Goal: Information Seeking & Learning: Learn about a topic

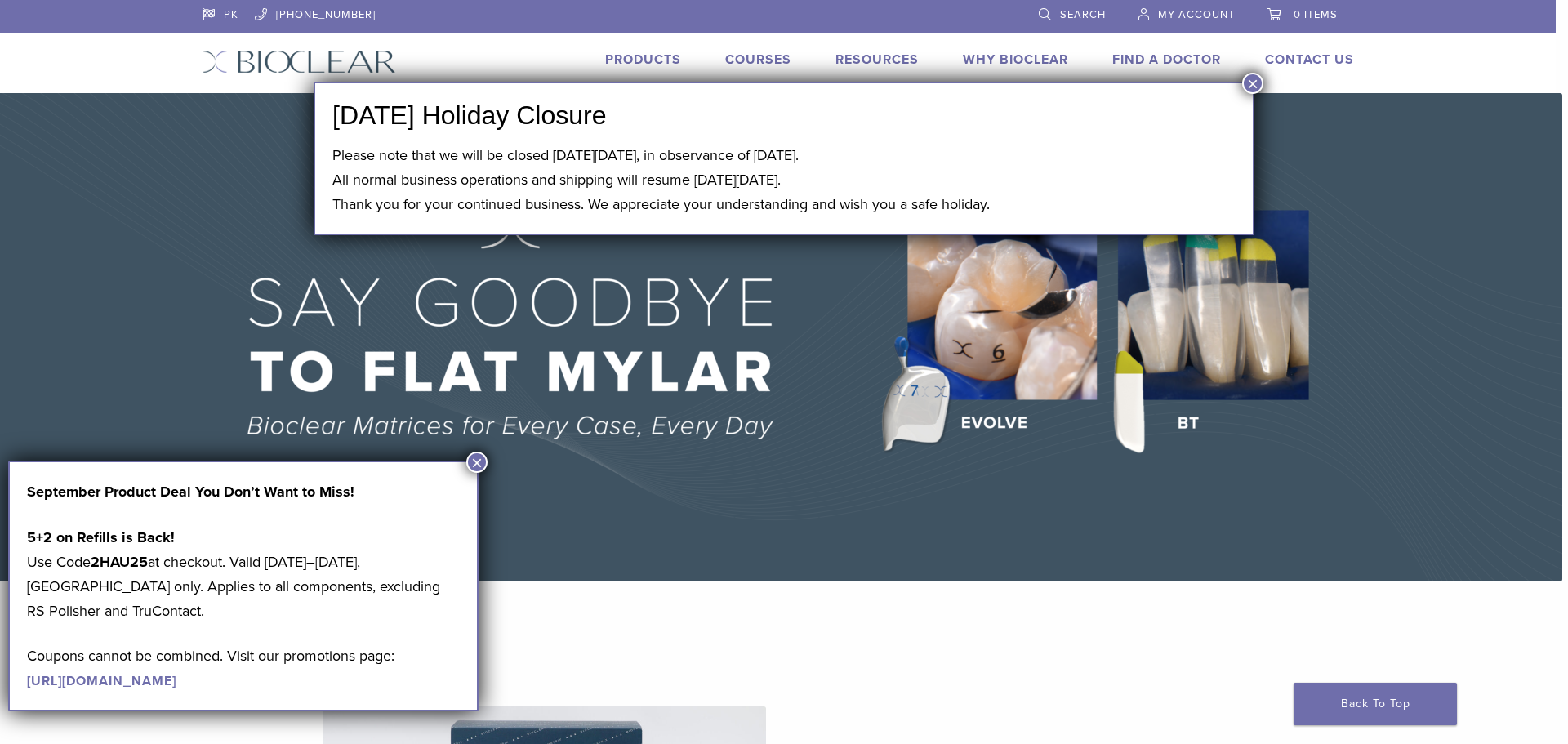
click at [1246, 83] on button "×" at bounding box center [1253, 84] width 21 height 21
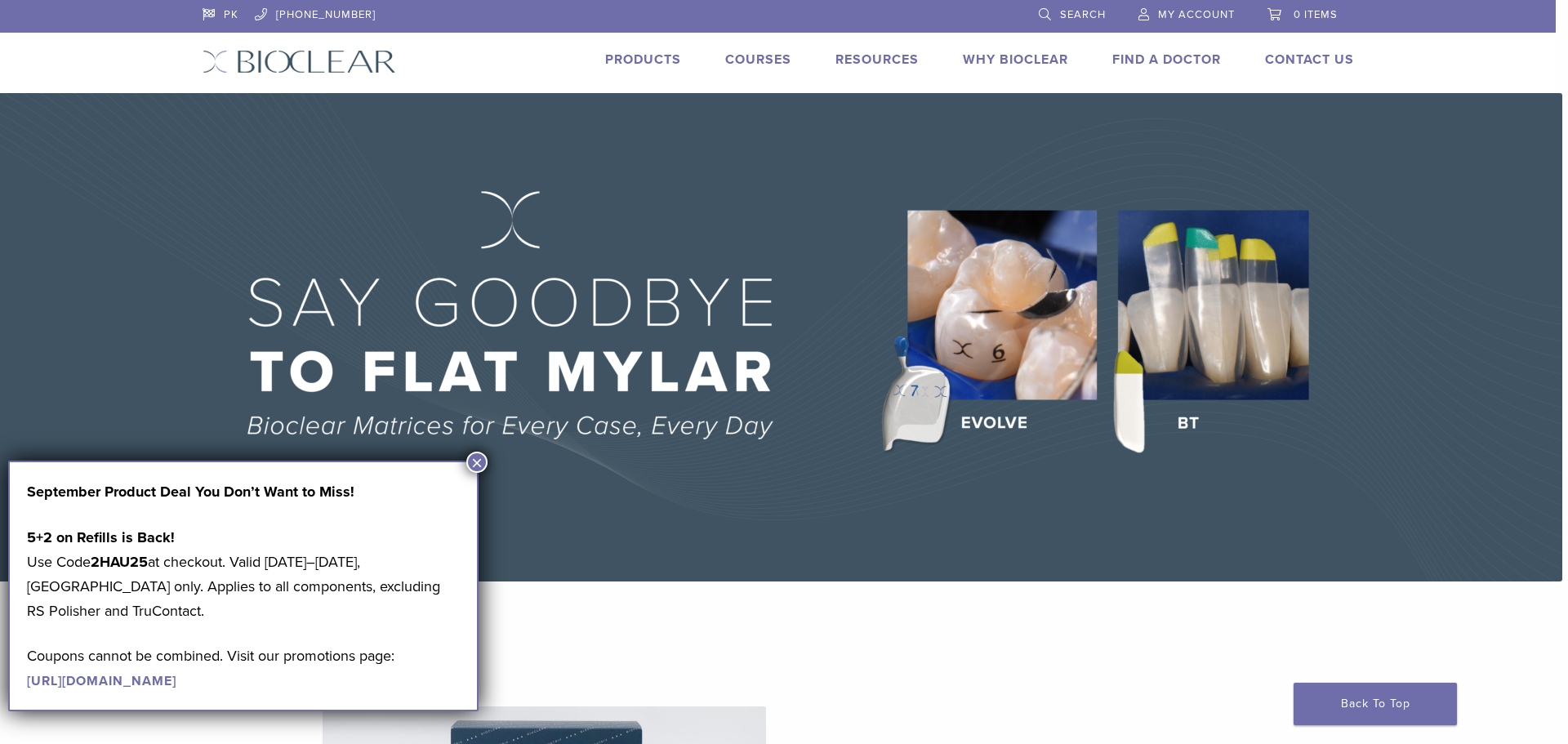
click at [648, 59] on link "Products" at bounding box center [643, 59] width 76 height 17
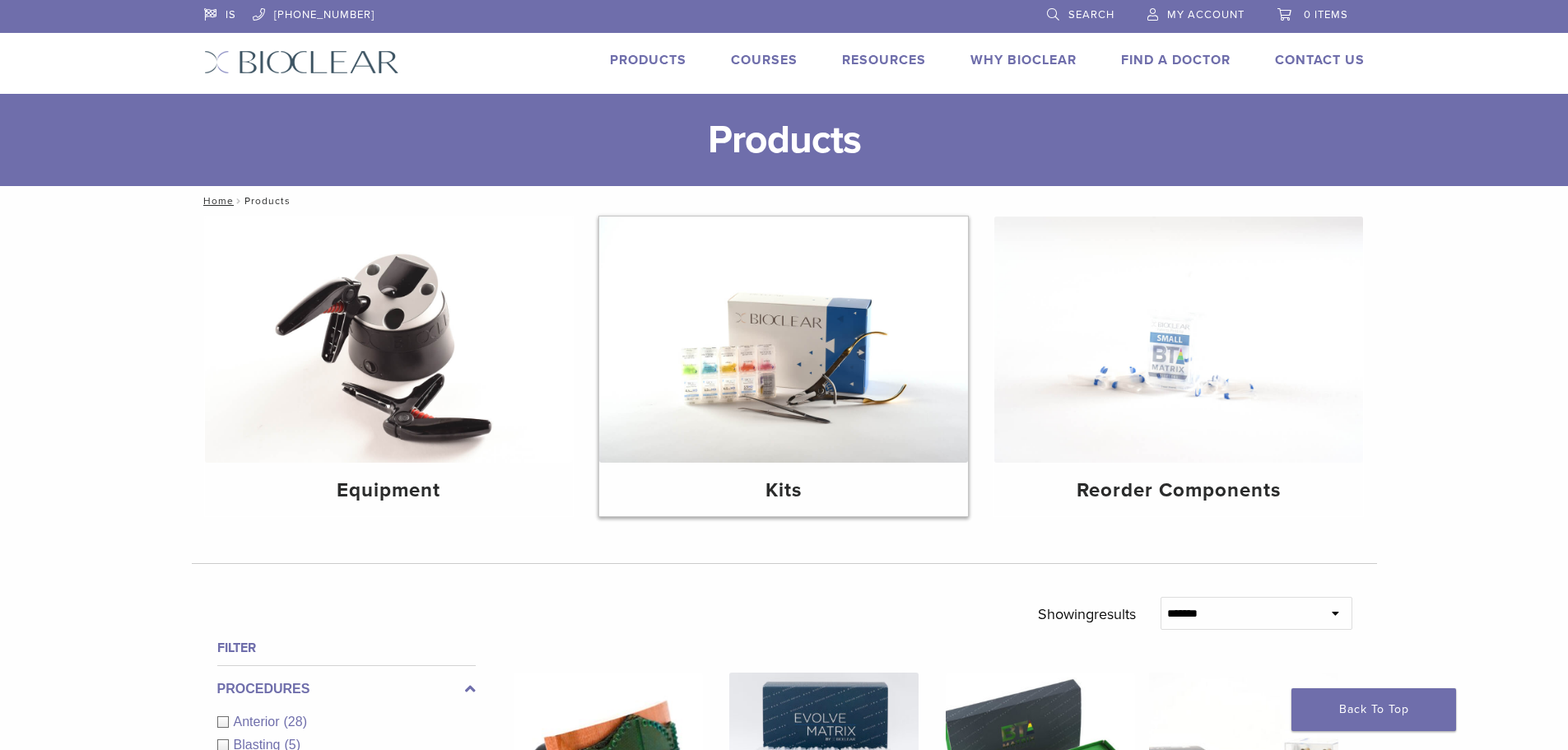
click at [771, 493] on h4 "Kits" at bounding box center [784, 490] width 342 height 29
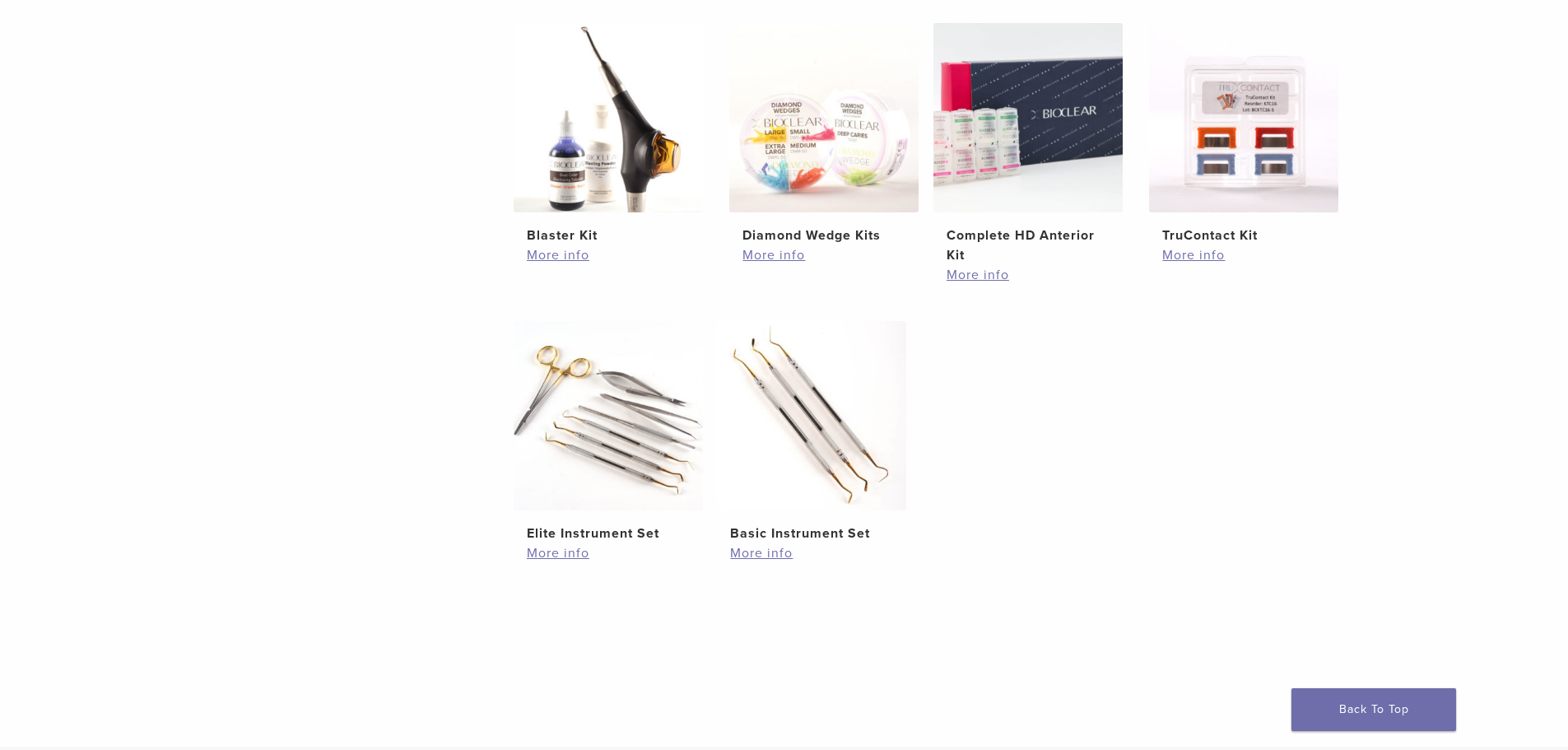
scroll to position [493, 0]
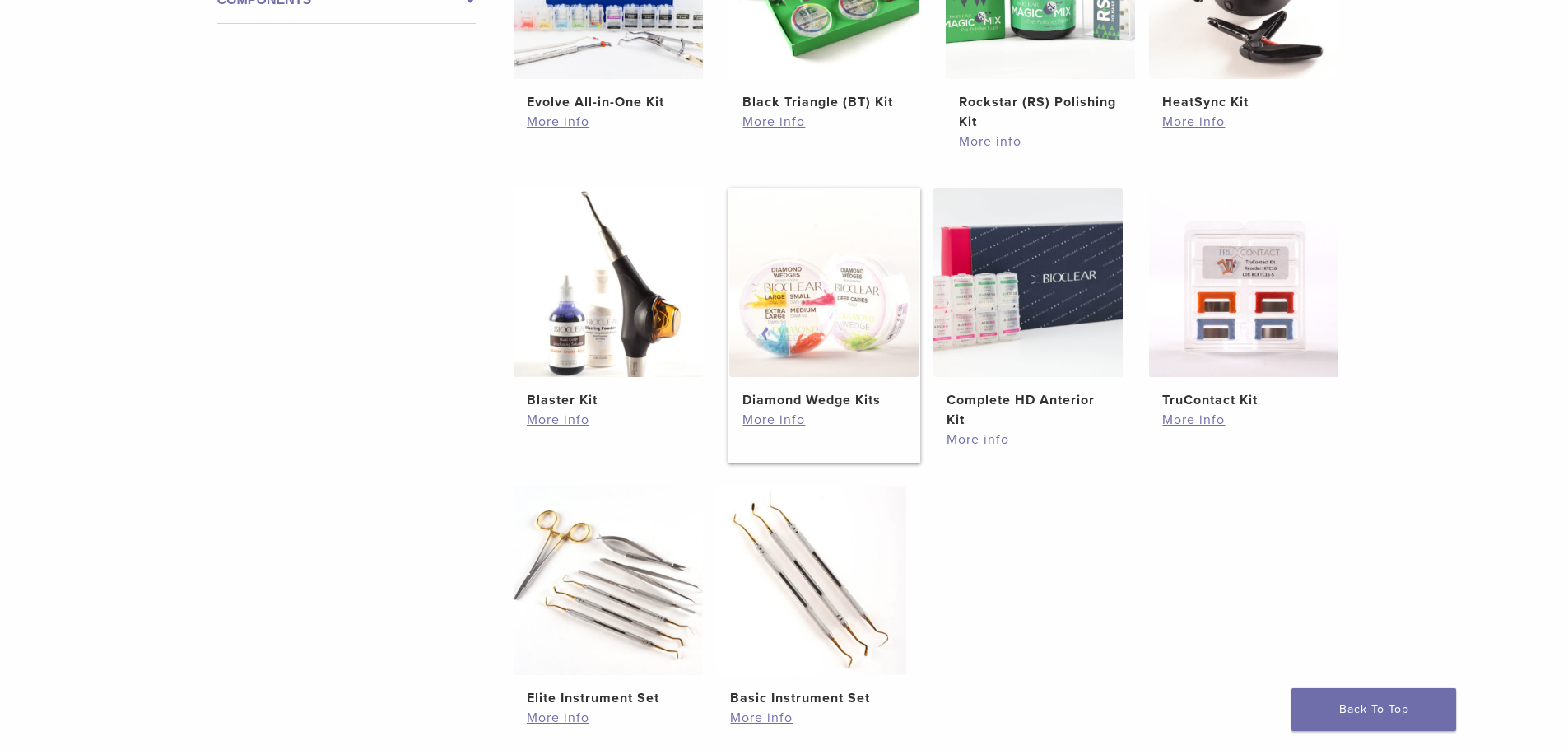
click at [846, 402] on h2 "Diamond Wedge Kits" at bounding box center [824, 400] width 163 height 20
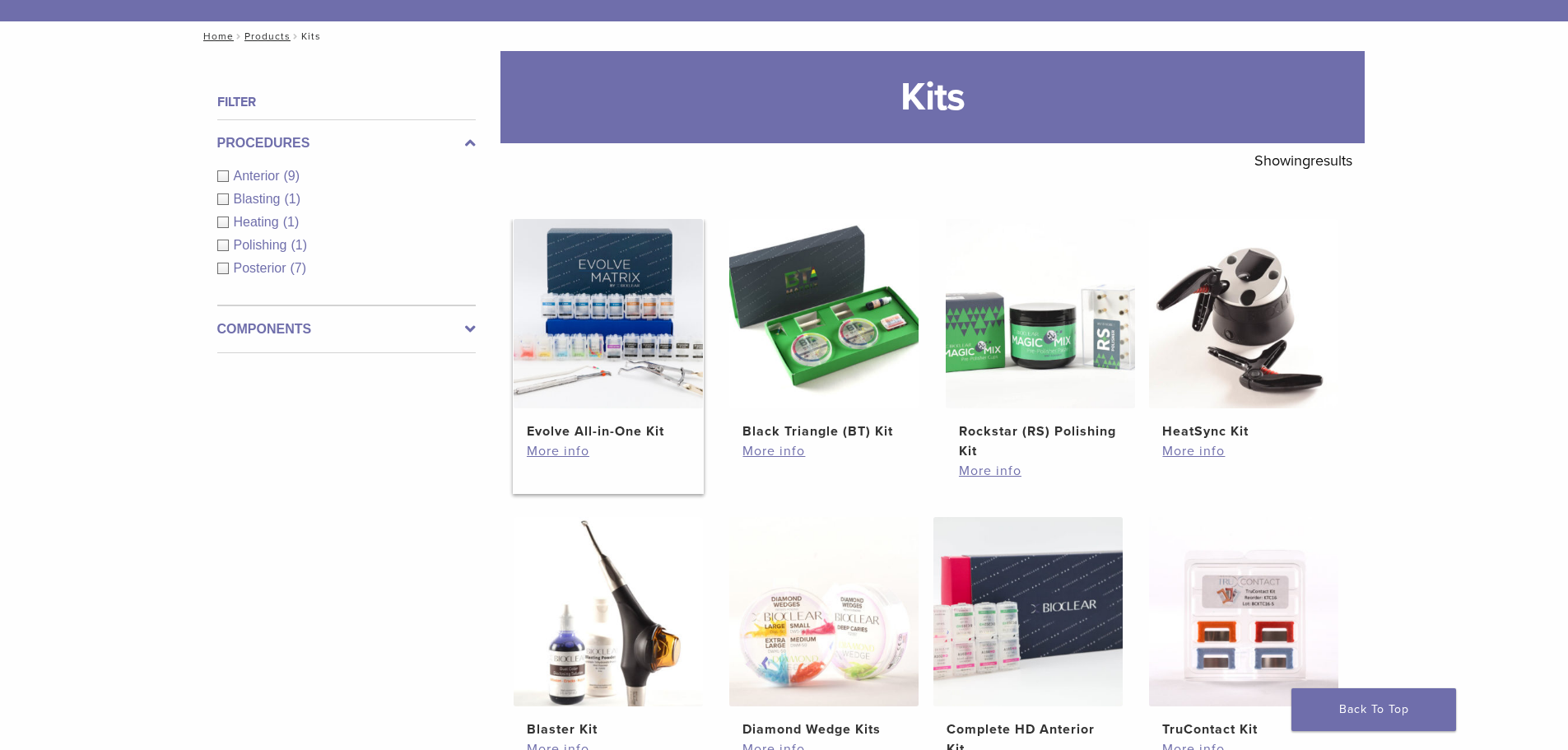
scroll to position [83, 0]
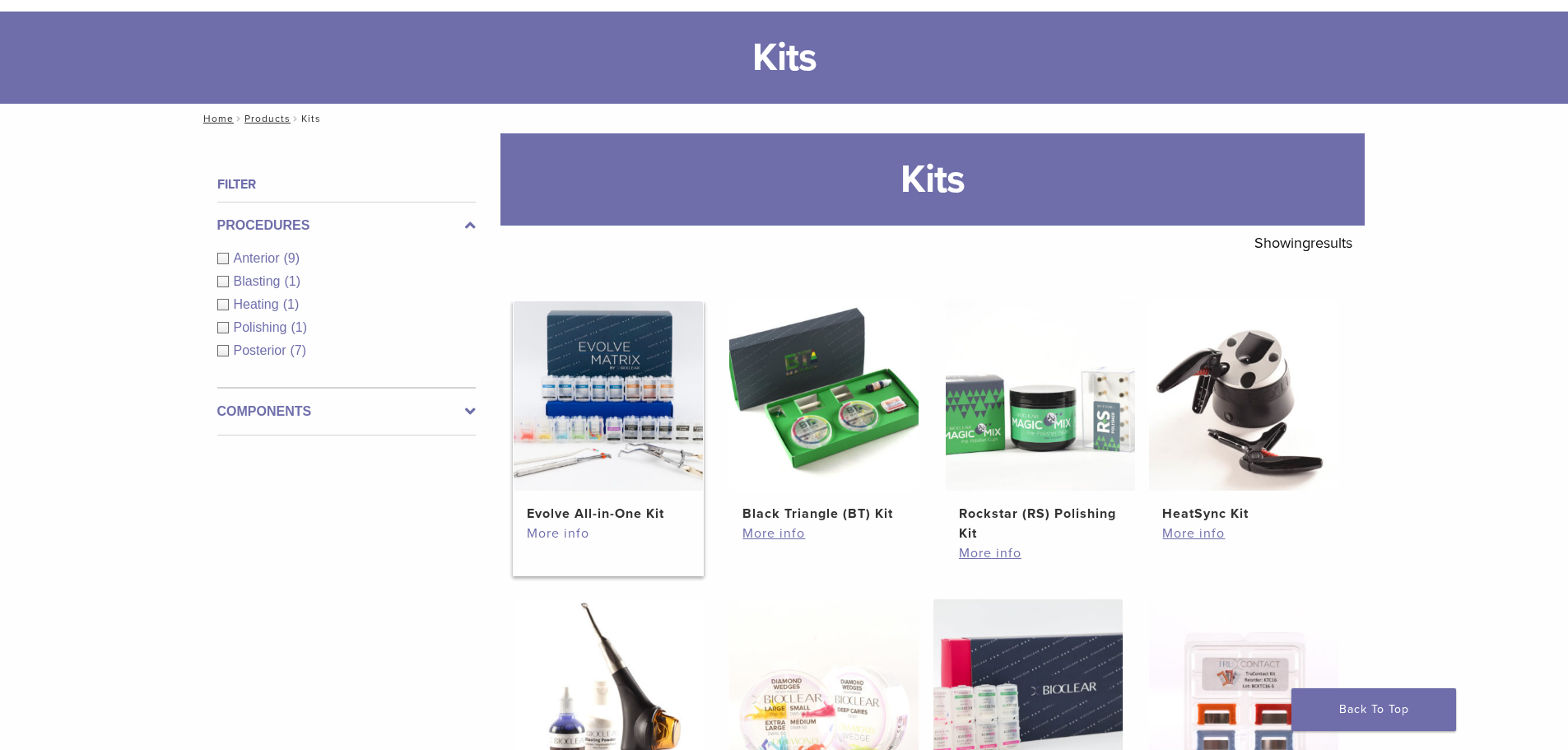
click at [569, 533] on link "More info" at bounding box center [609, 533] width 163 height 20
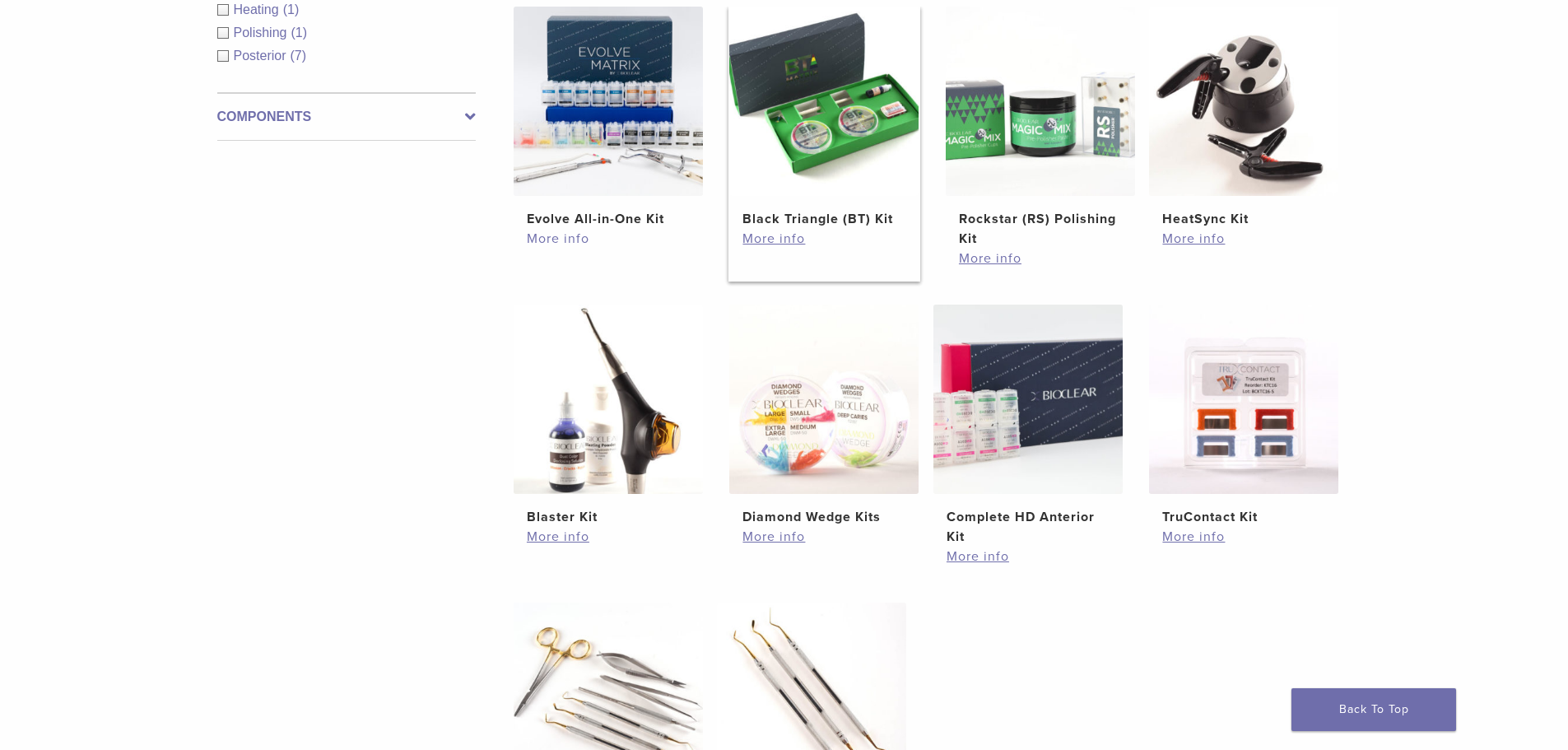
scroll to position [412, 0]
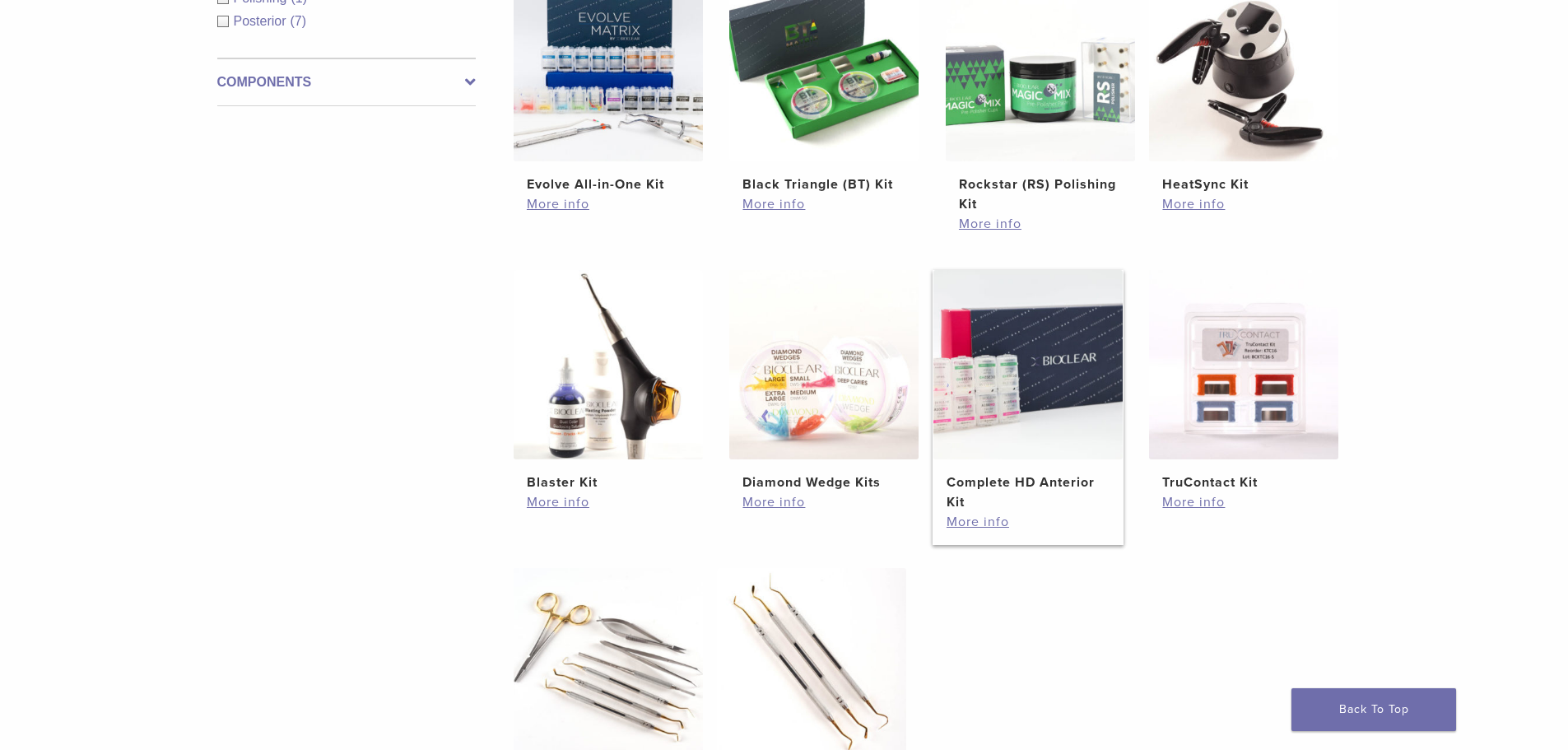
click at [1011, 364] on img at bounding box center [1027, 365] width 190 height 190
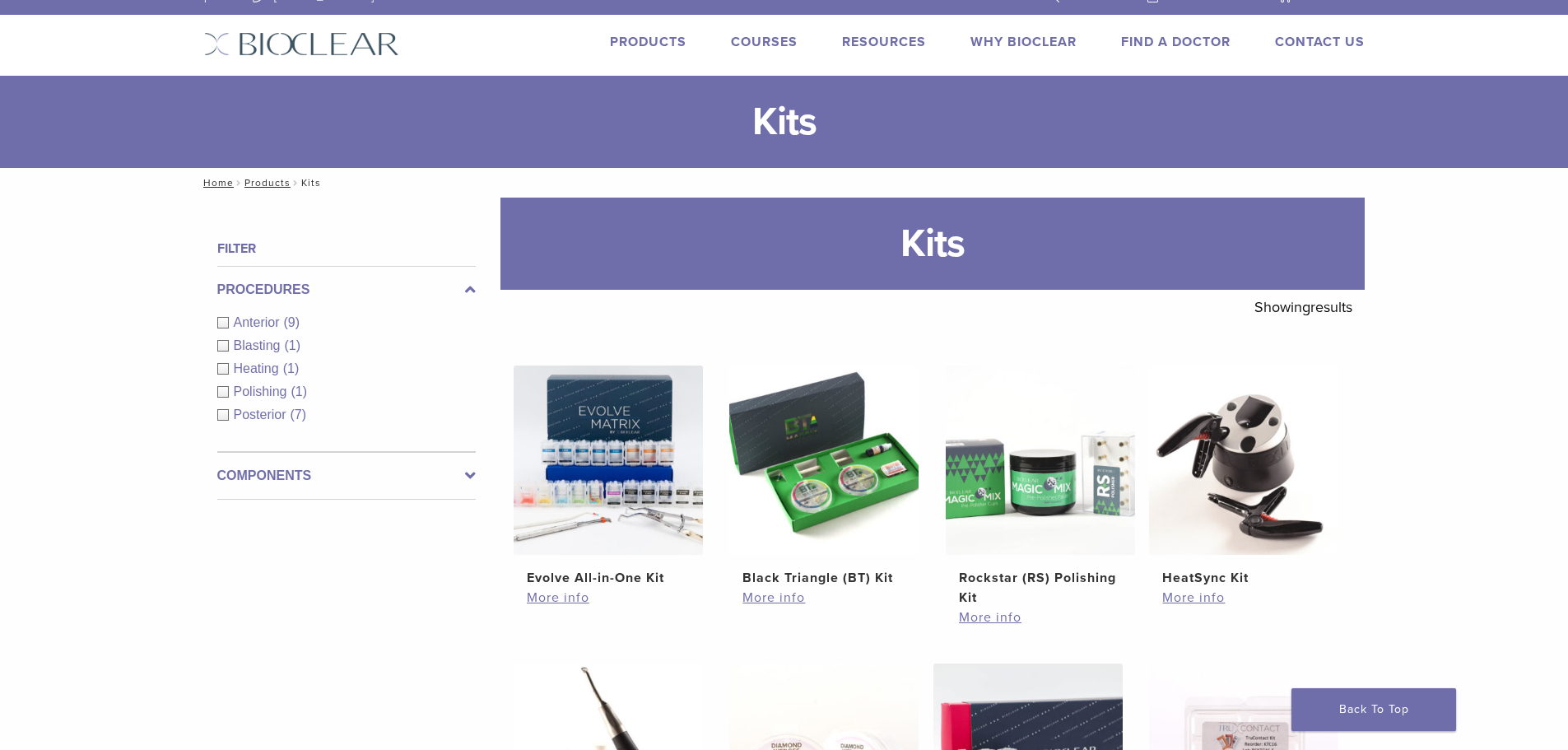
scroll to position [0, 0]
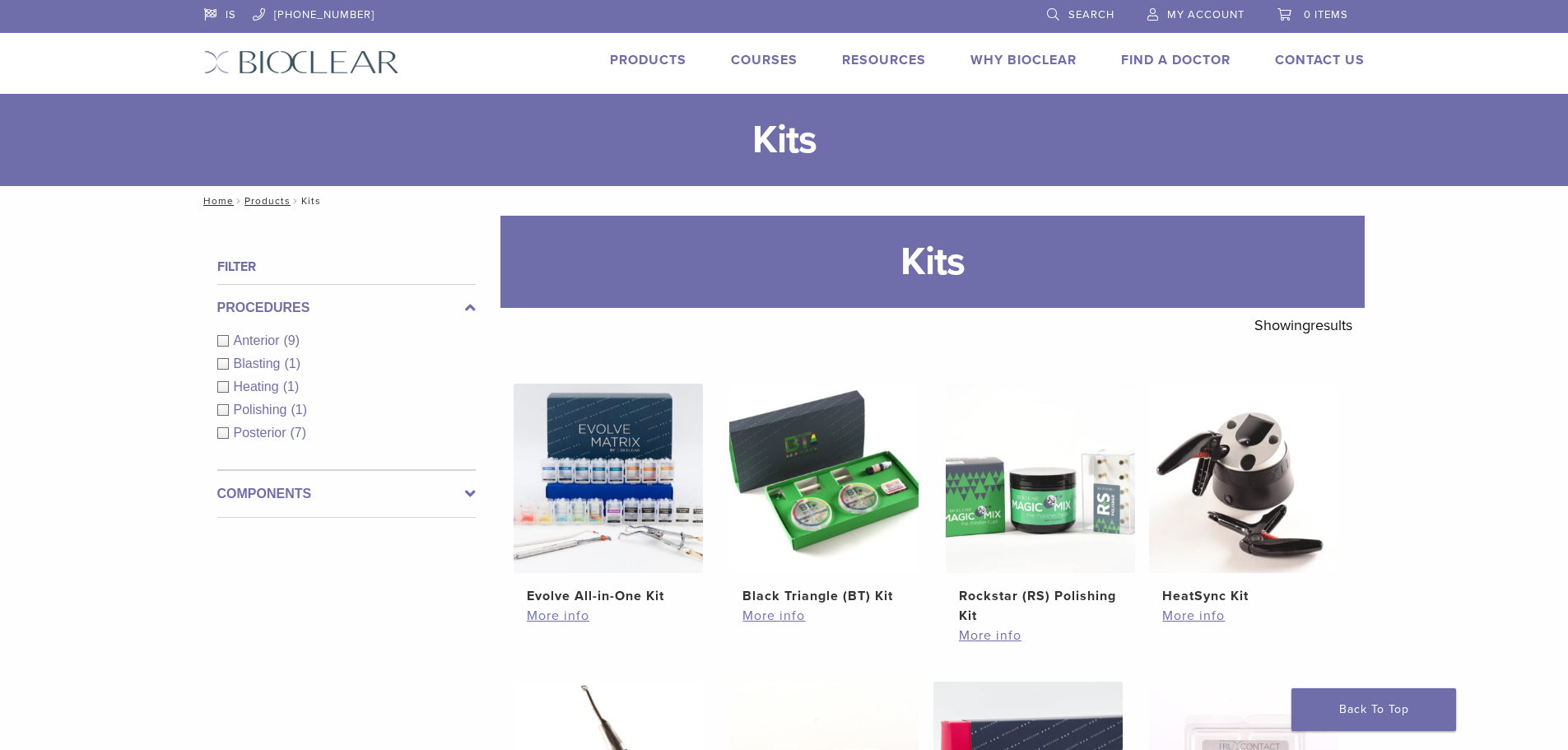
click at [666, 58] on link "Products" at bounding box center [648, 60] width 77 height 17
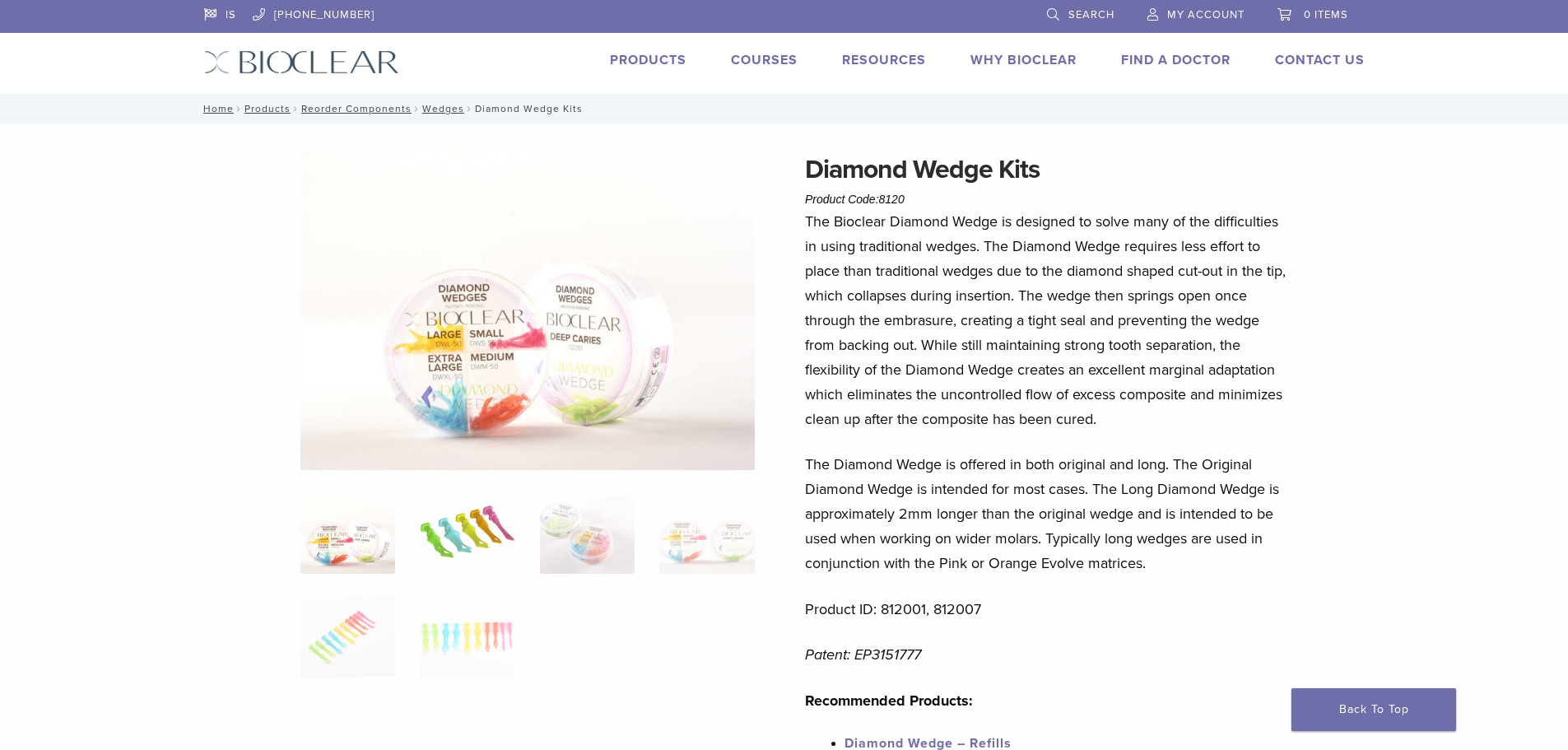
click at [436, 553] on img at bounding box center [467, 533] width 94 height 83
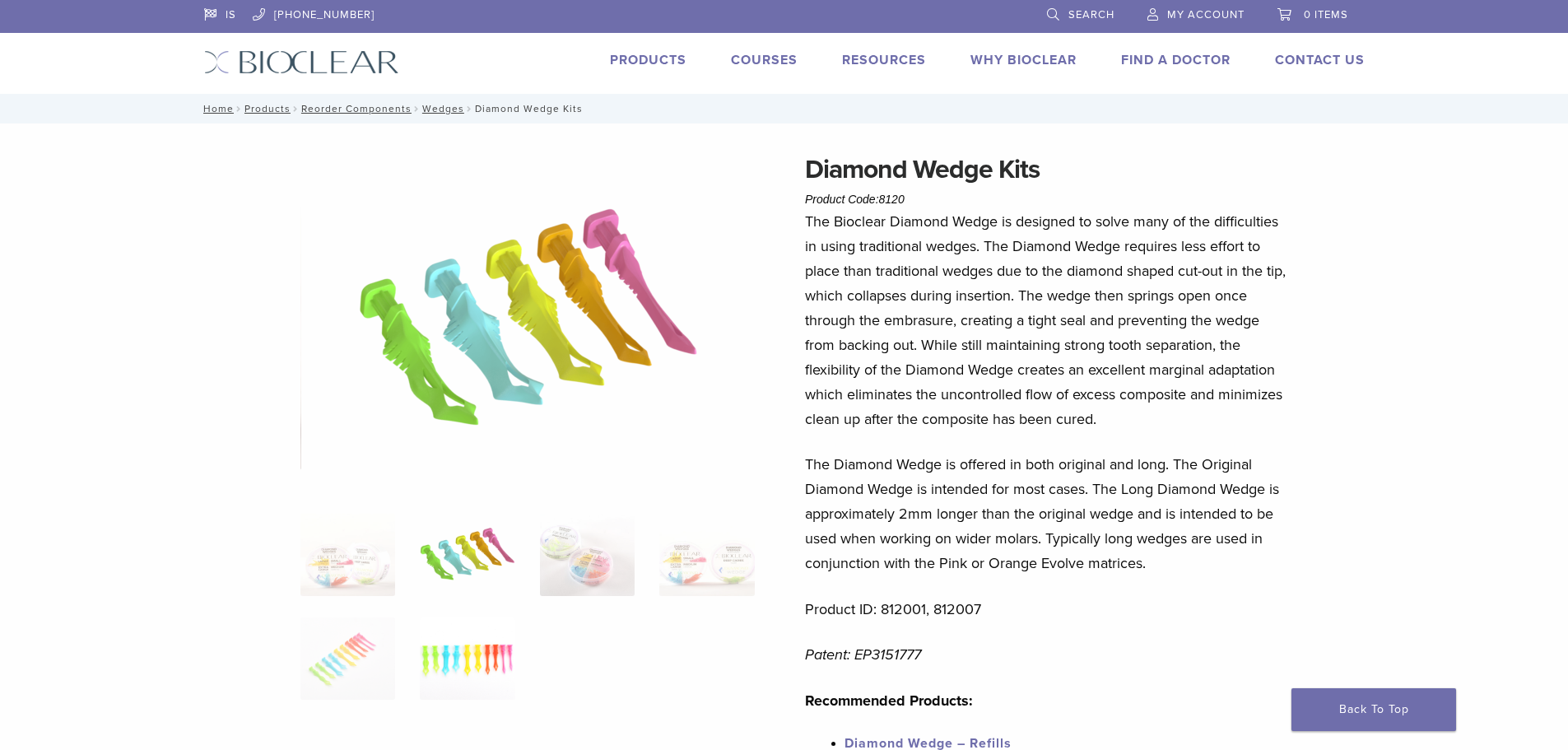
click at [443, 633] on img at bounding box center [467, 659] width 94 height 83
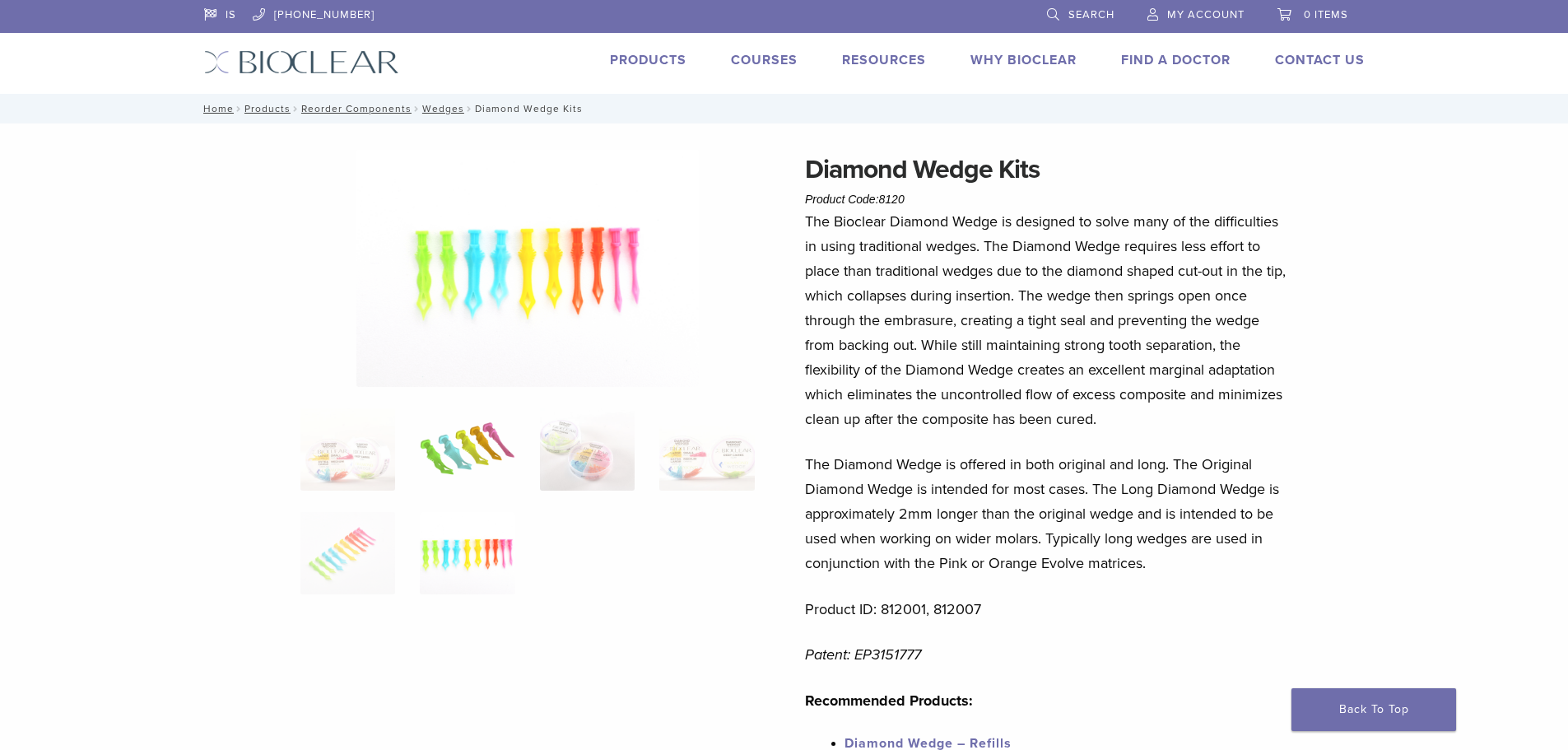
click at [451, 483] on img at bounding box center [467, 449] width 94 height 83
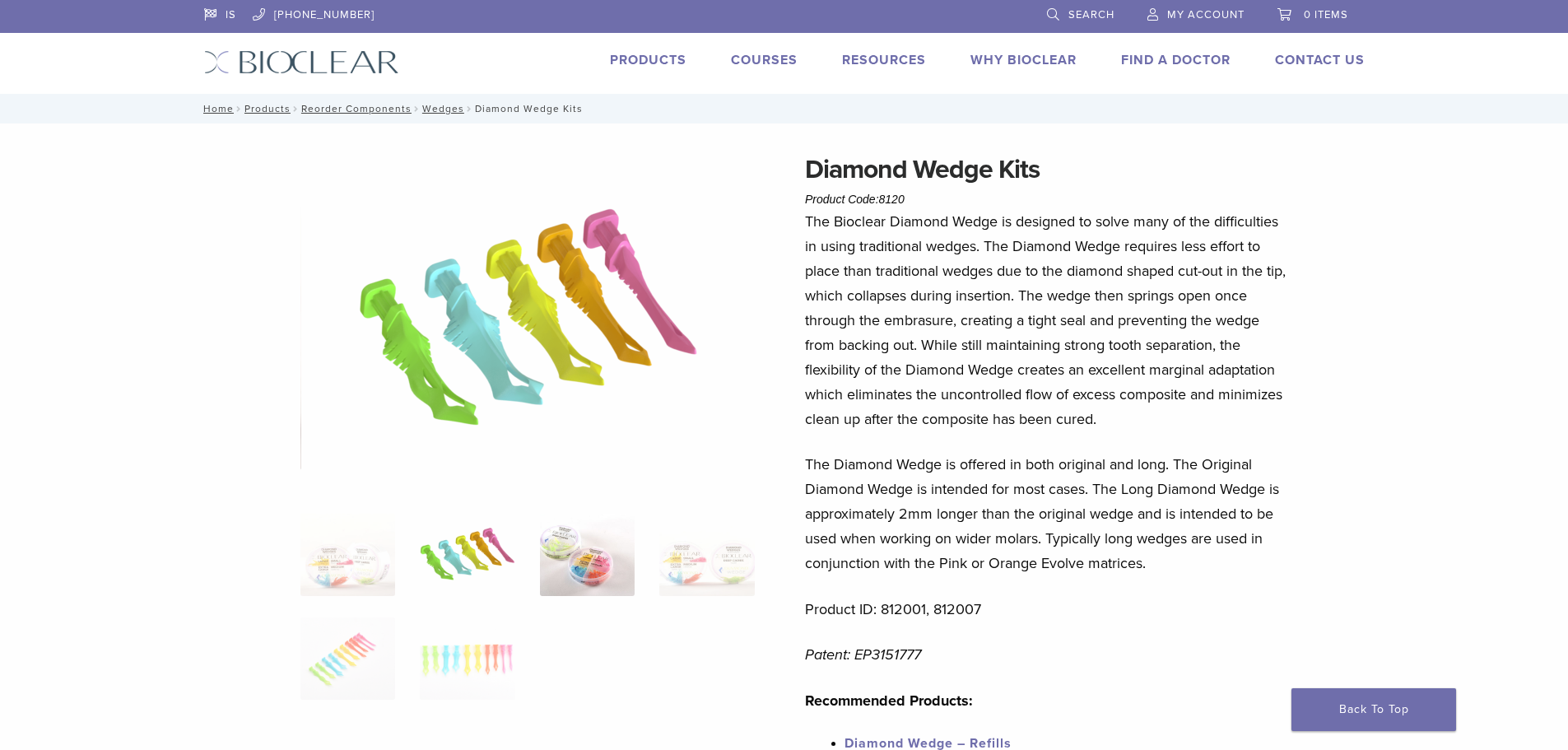
click at [617, 546] on img at bounding box center [587, 554] width 94 height 83
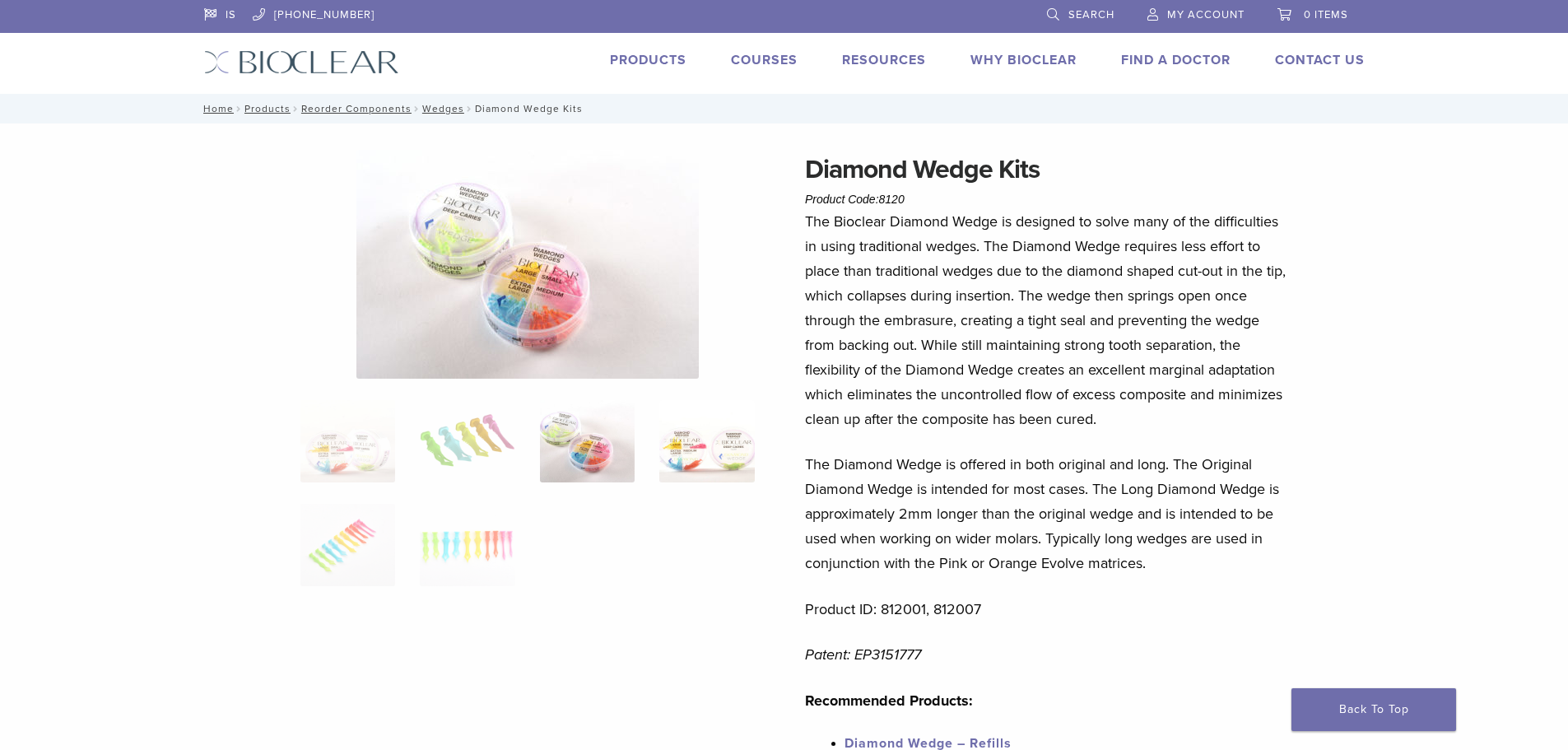
click at [700, 465] on img at bounding box center [707, 441] width 94 height 83
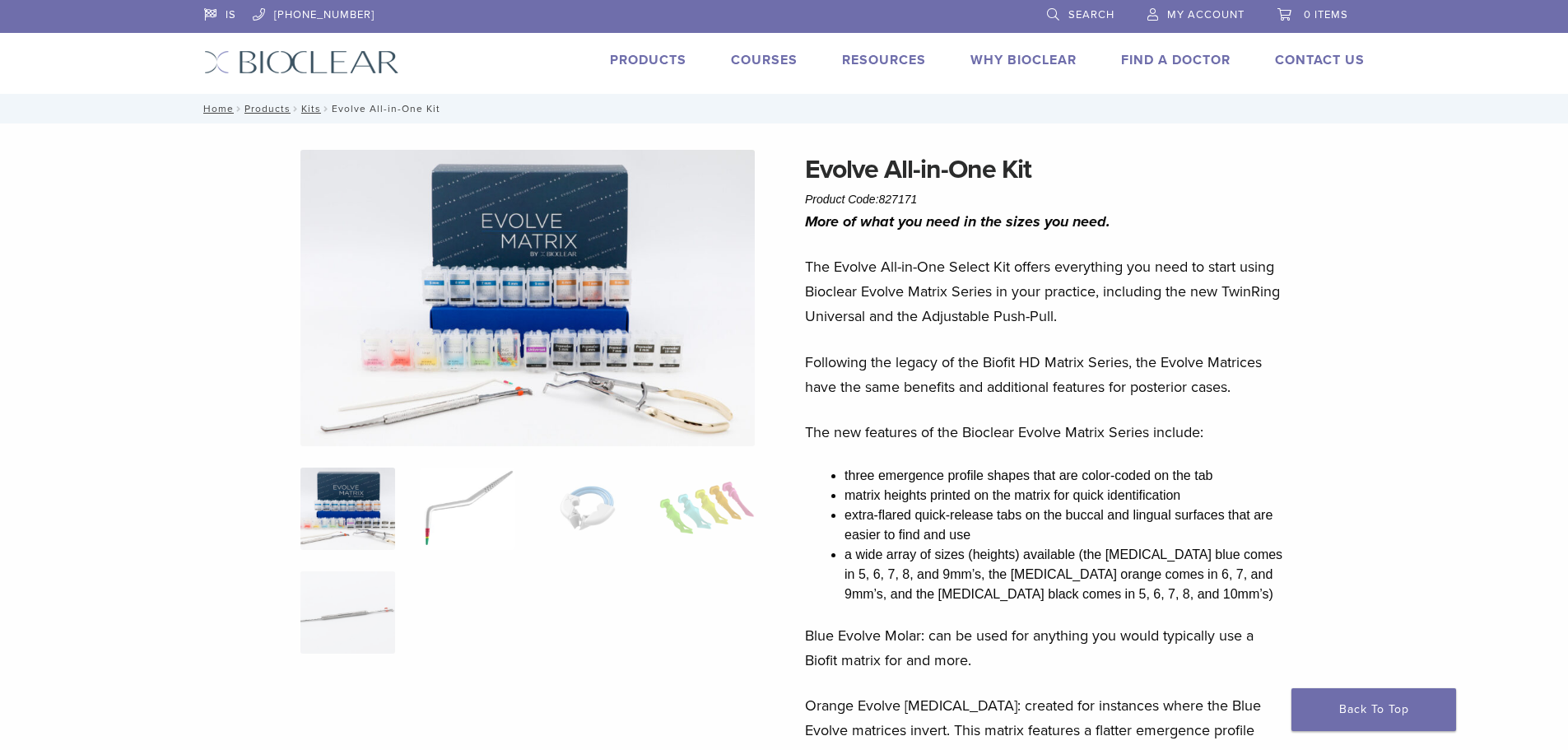
click at [445, 505] on img at bounding box center [467, 509] width 94 height 83
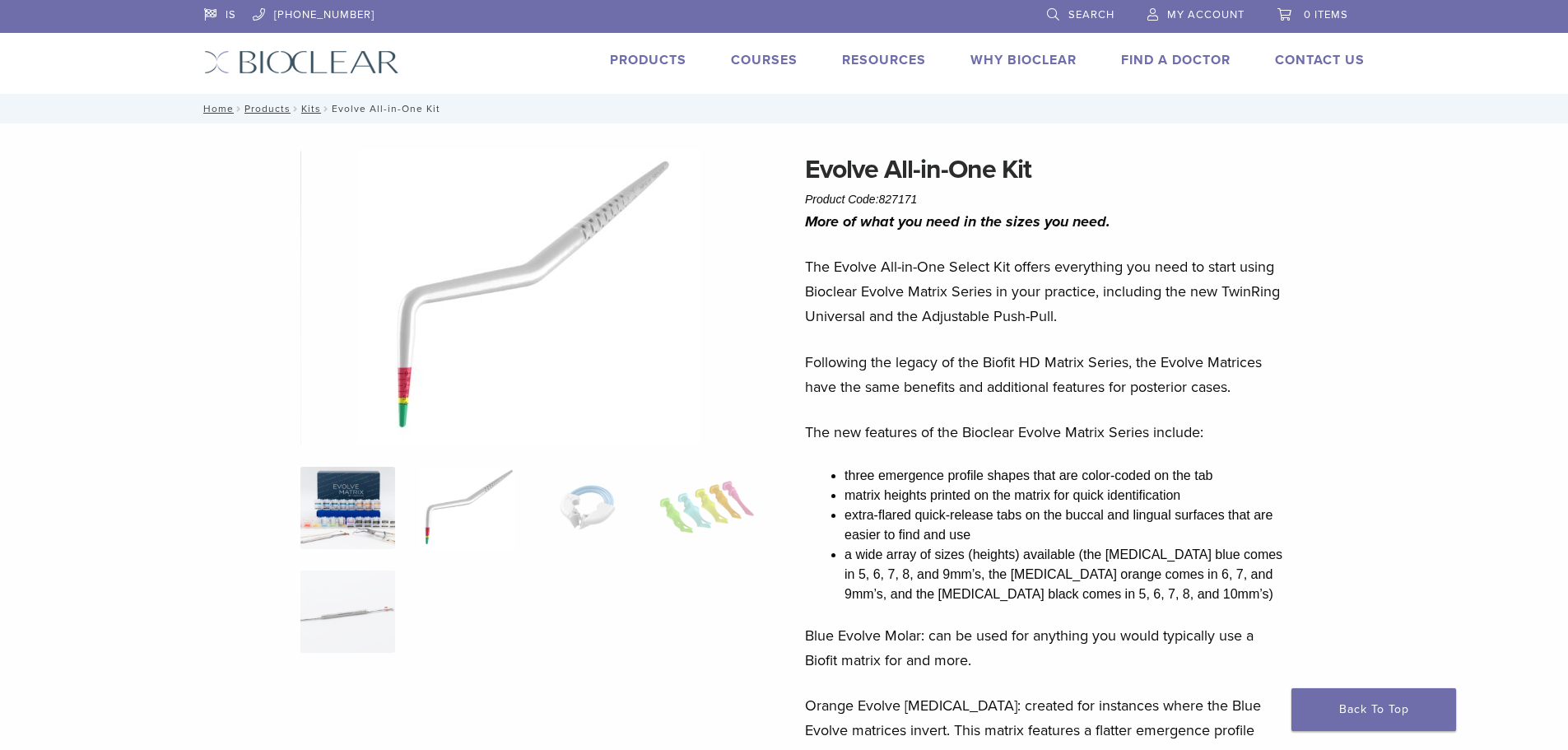
click at [362, 508] on img at bounding box center [348, 508] width 94 height 83
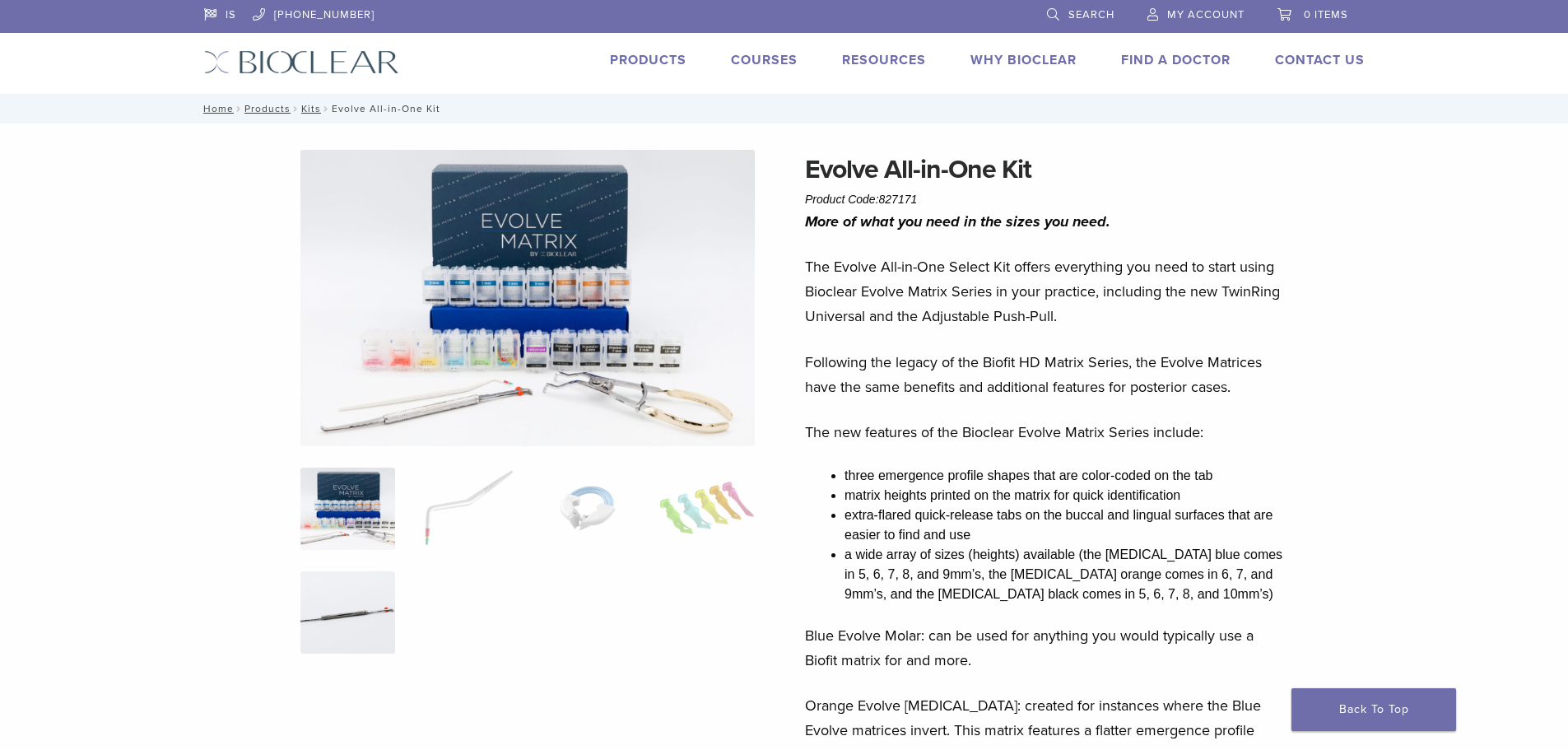
click at [347, 583] on img at bounding box center [348, 612] width 94 height 83
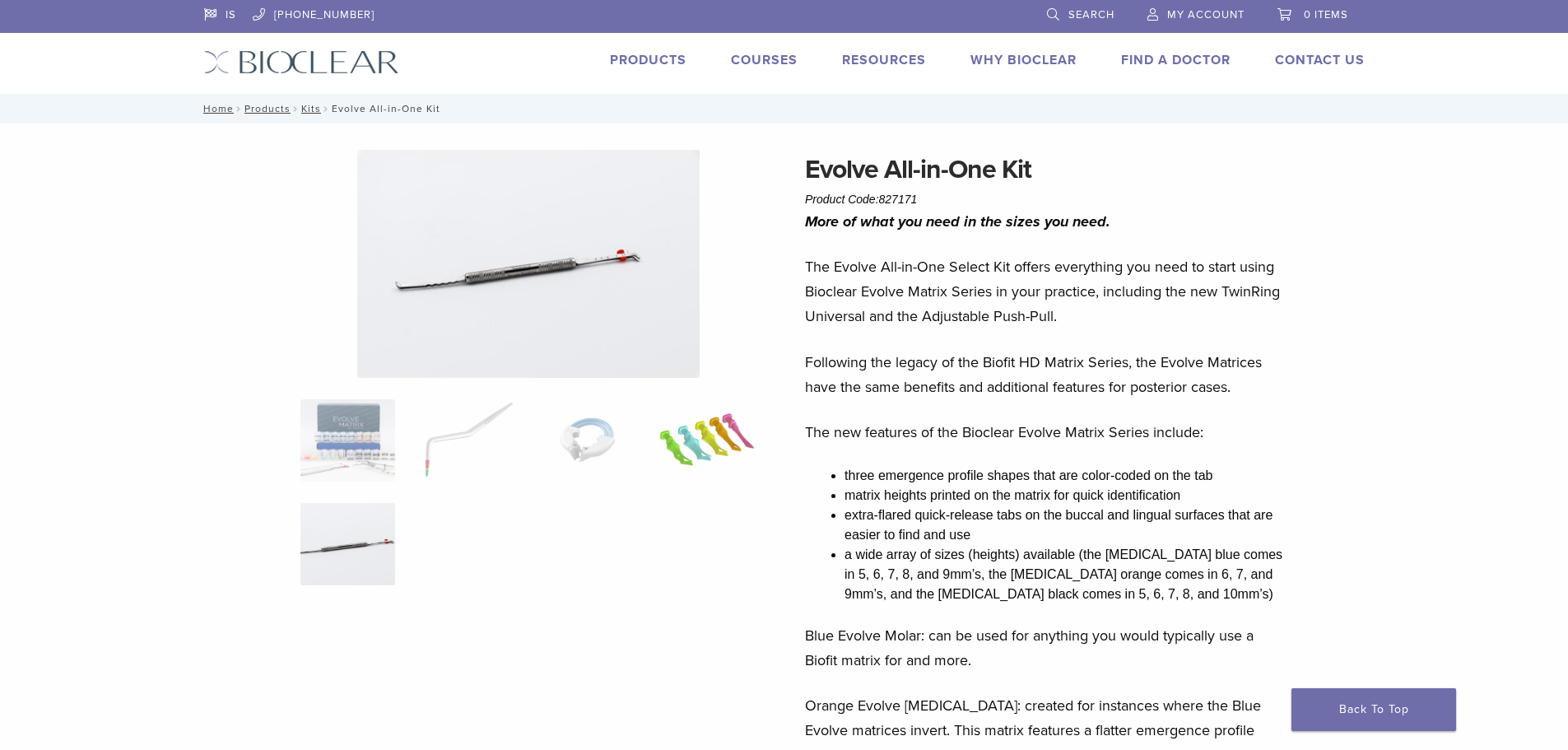
click at [745, 422] on img at bounding box center [707, 440] width 94 height 83
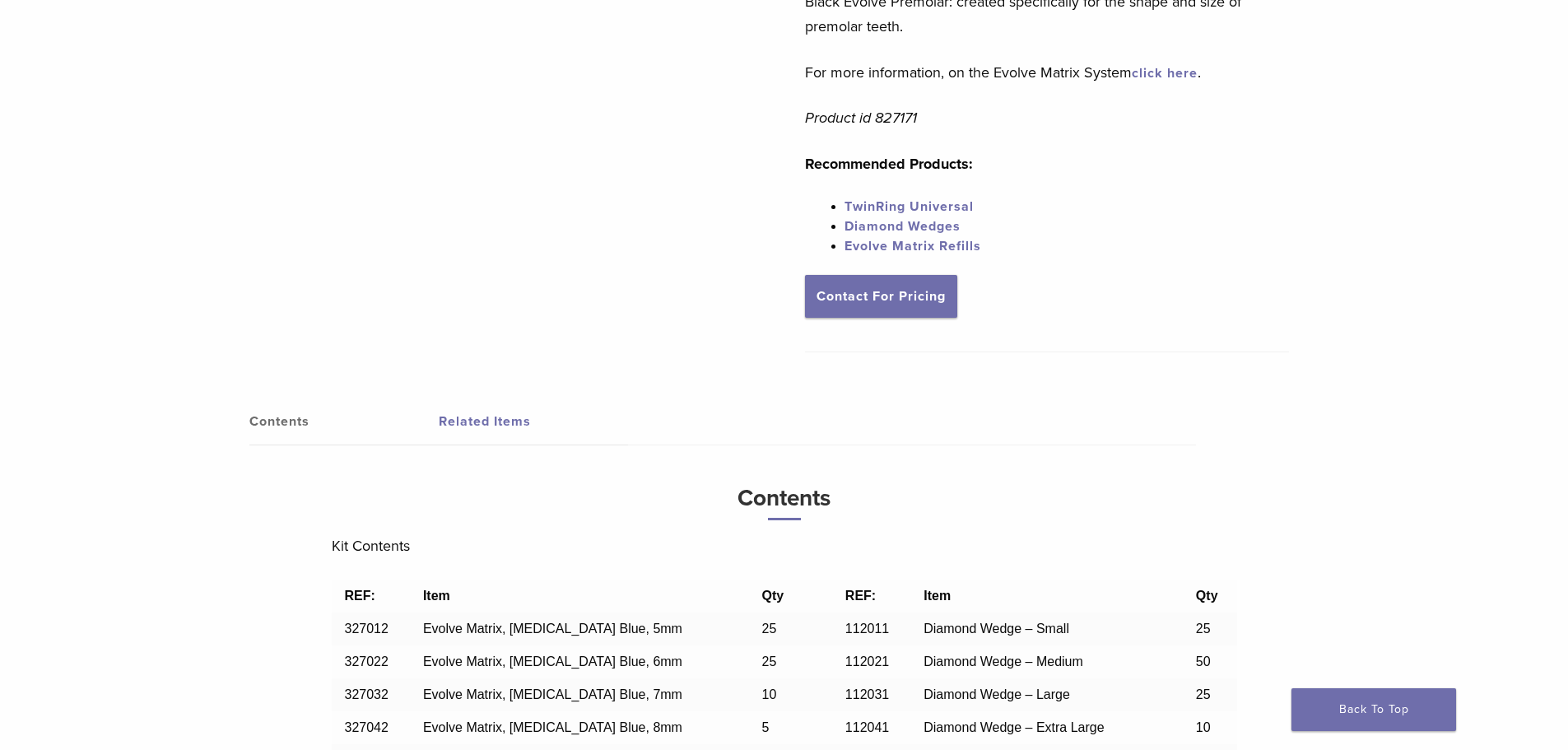
scroll to position [823, 0]
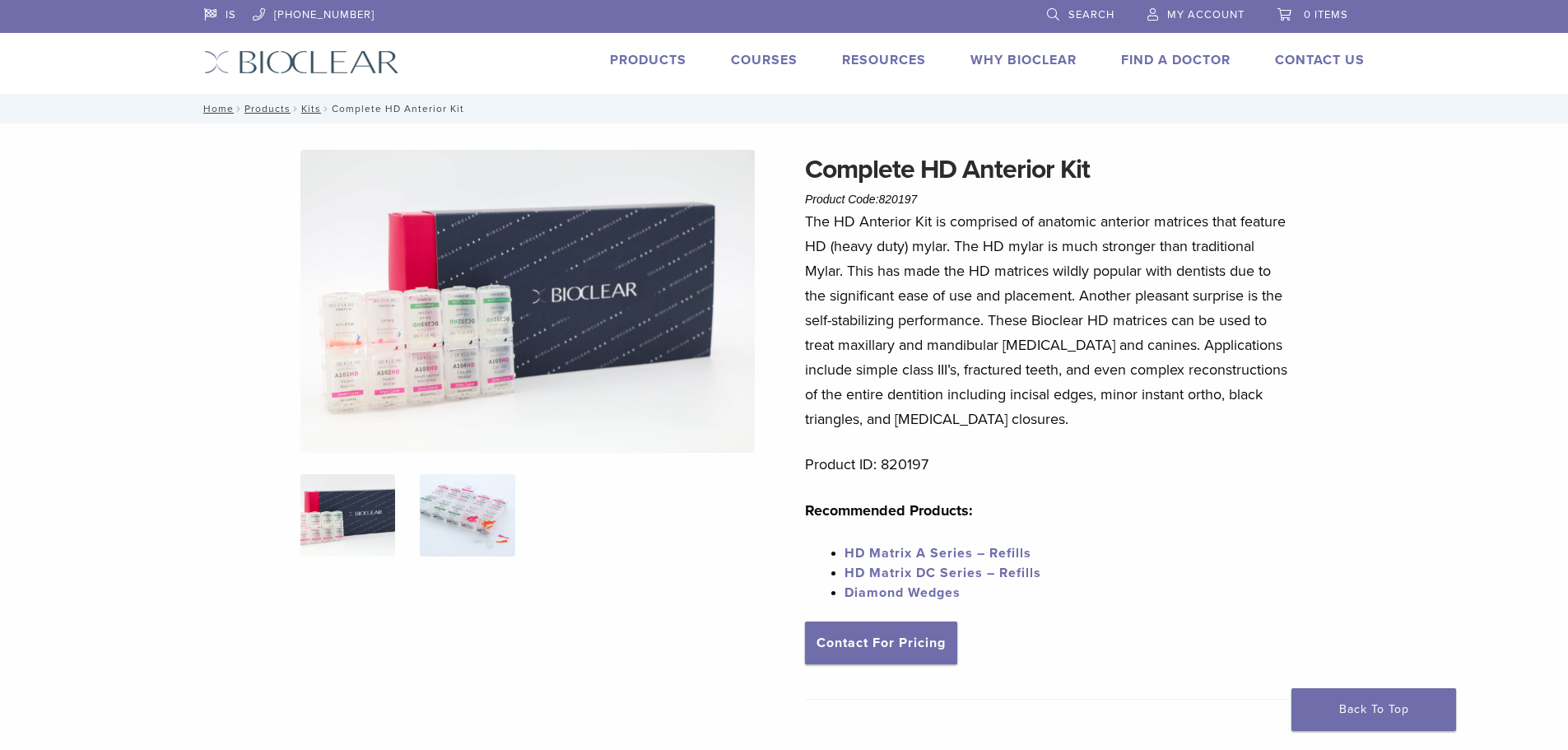
click at [488, 499] on img at bounding box center [467, 515] width 94 height 83
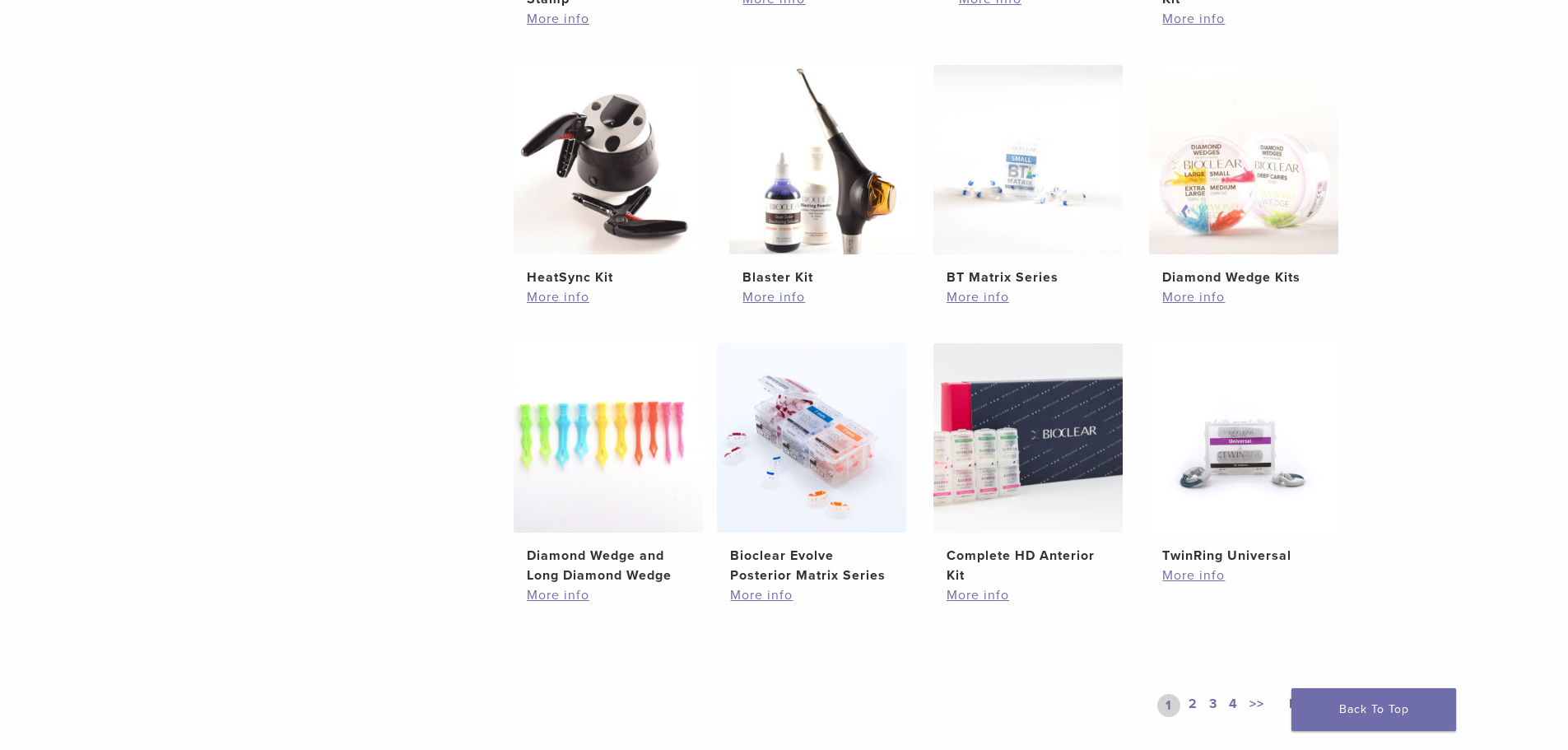
scroll to position [988, 0]
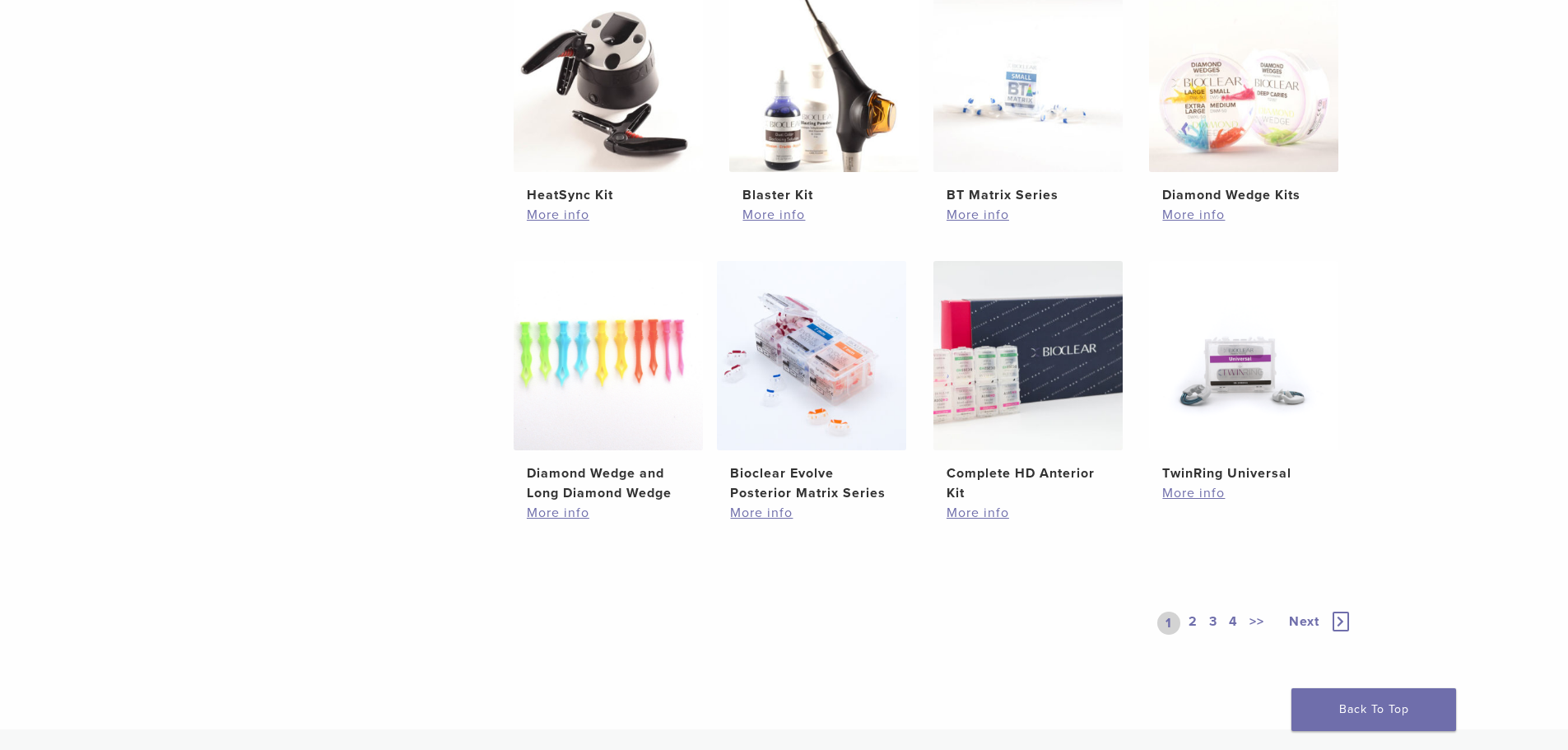
click at [1191, 621] on link "2" at bounding box center [1193, 622] width 16 height 23
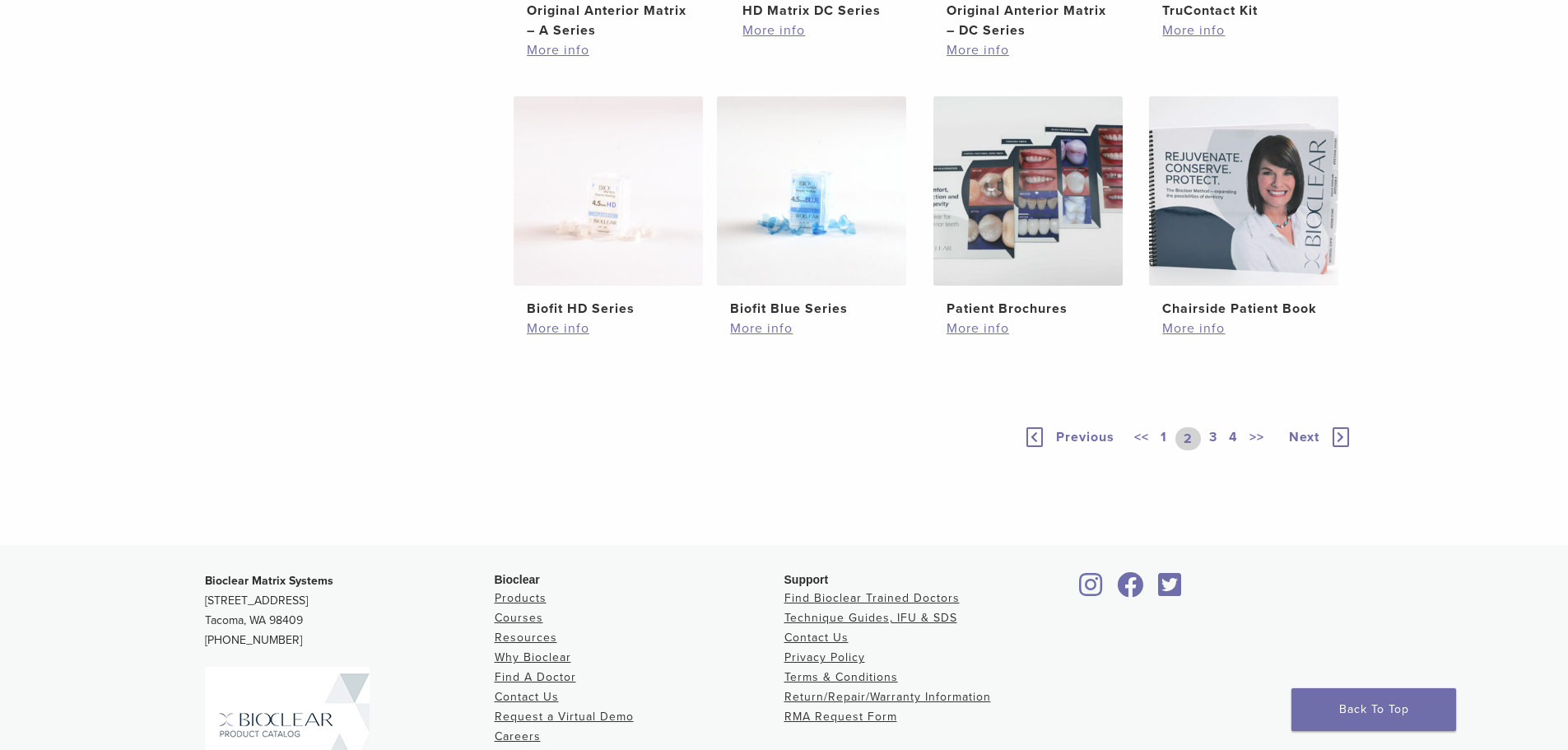
scroll to position [988, 0]
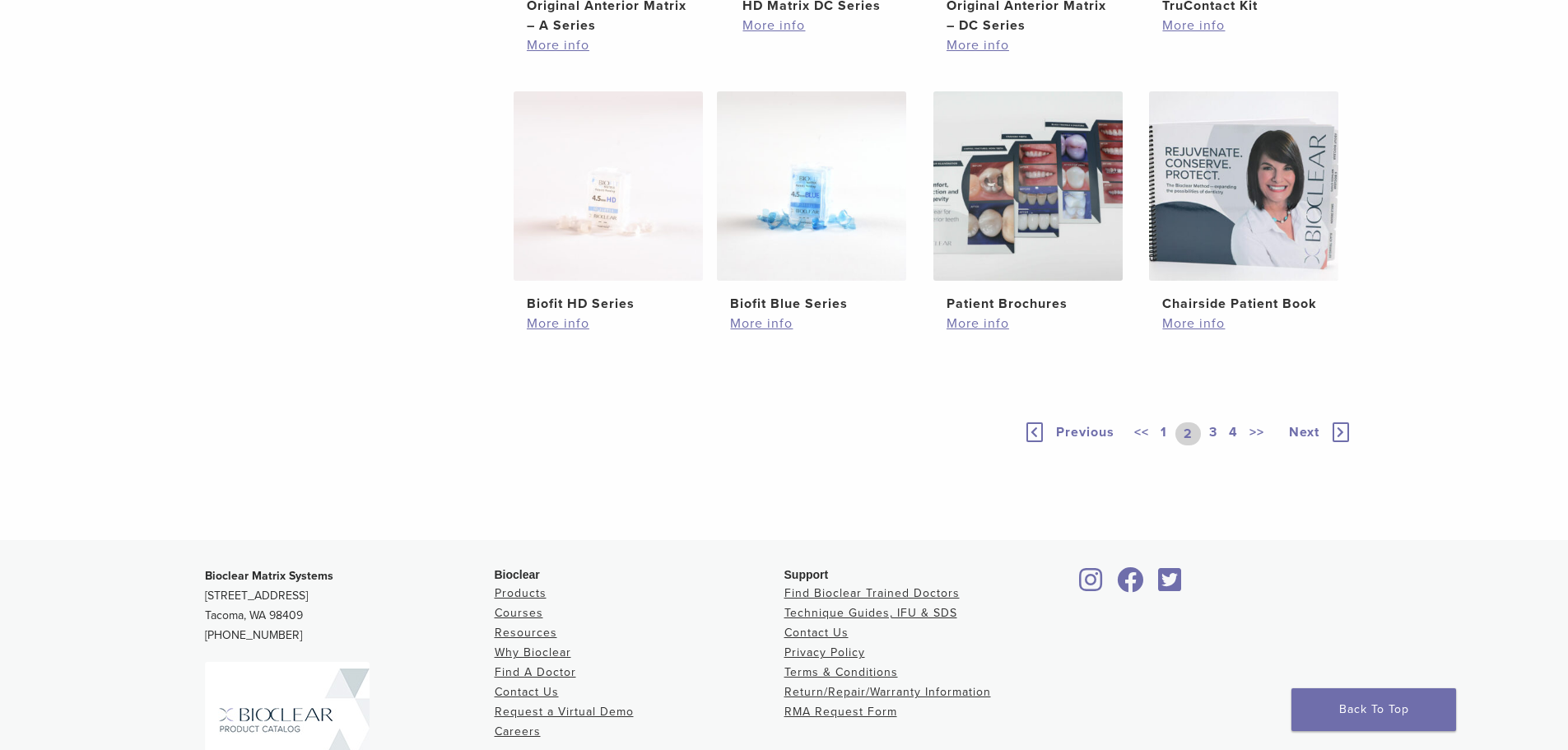
click at [1214, 445] on link "3" at bounding box center [1212, 433] width 15 height 23
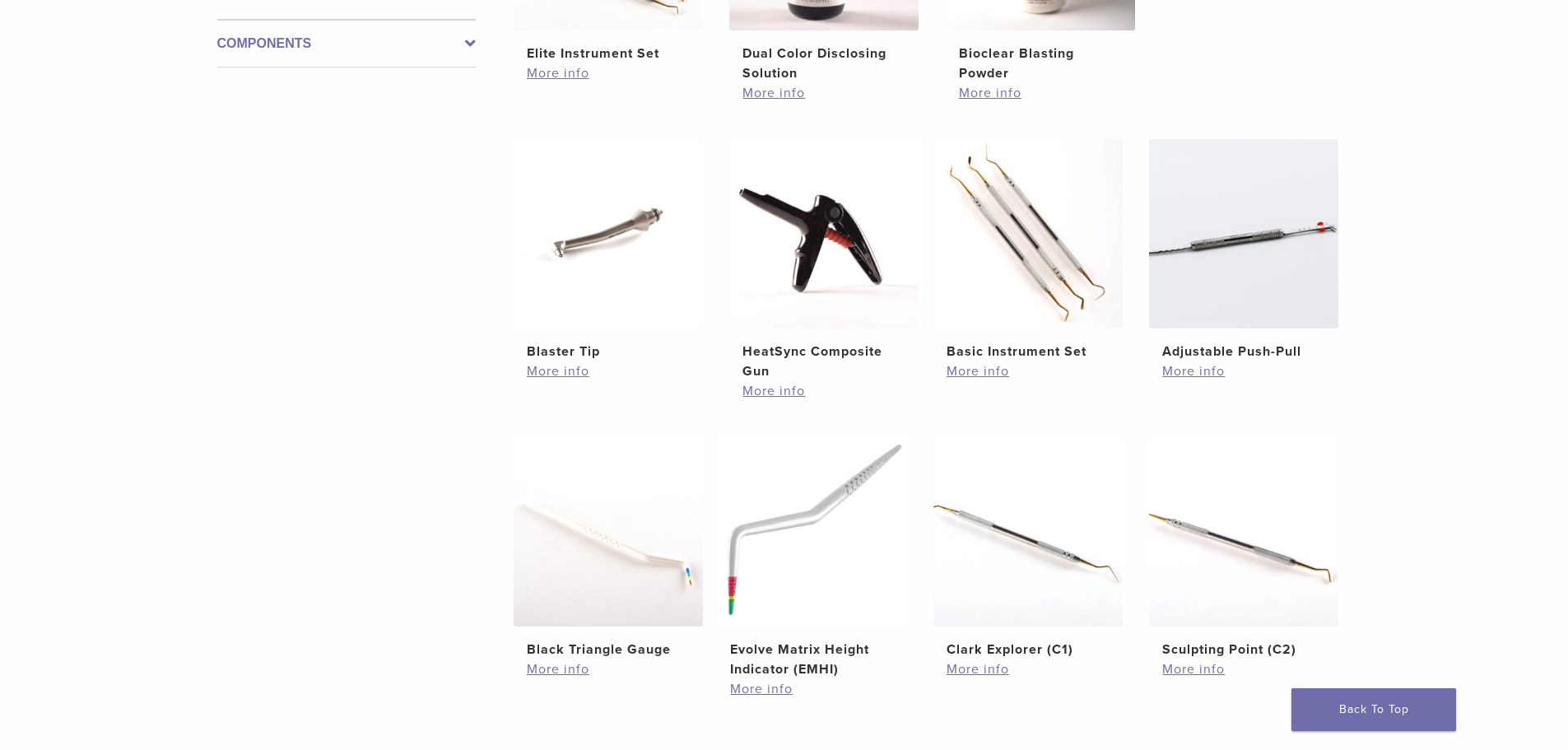
scroll to position [988, 0]
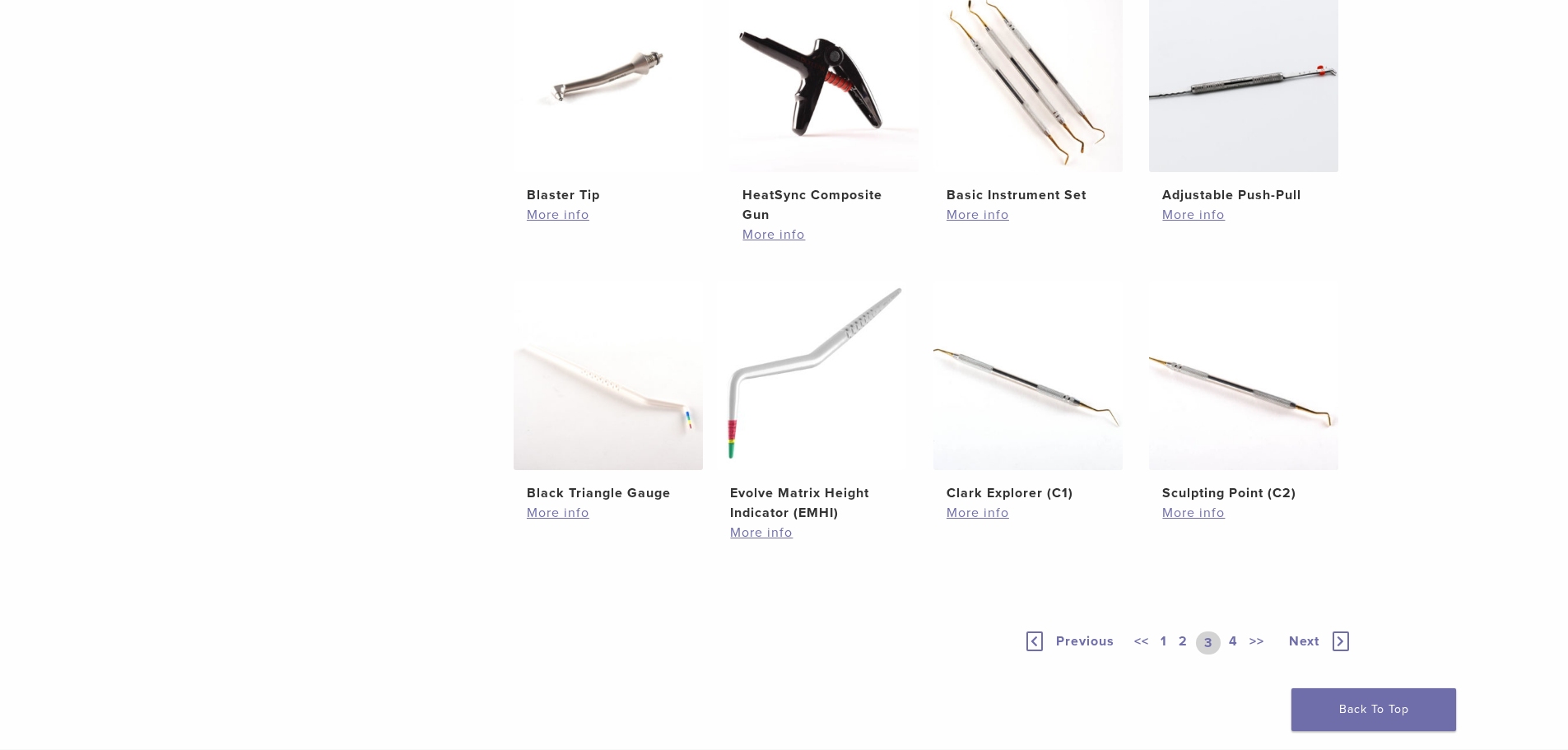
click at [1231, 636] on link "4" at bounding box center [1234, 642] width 16 height 23
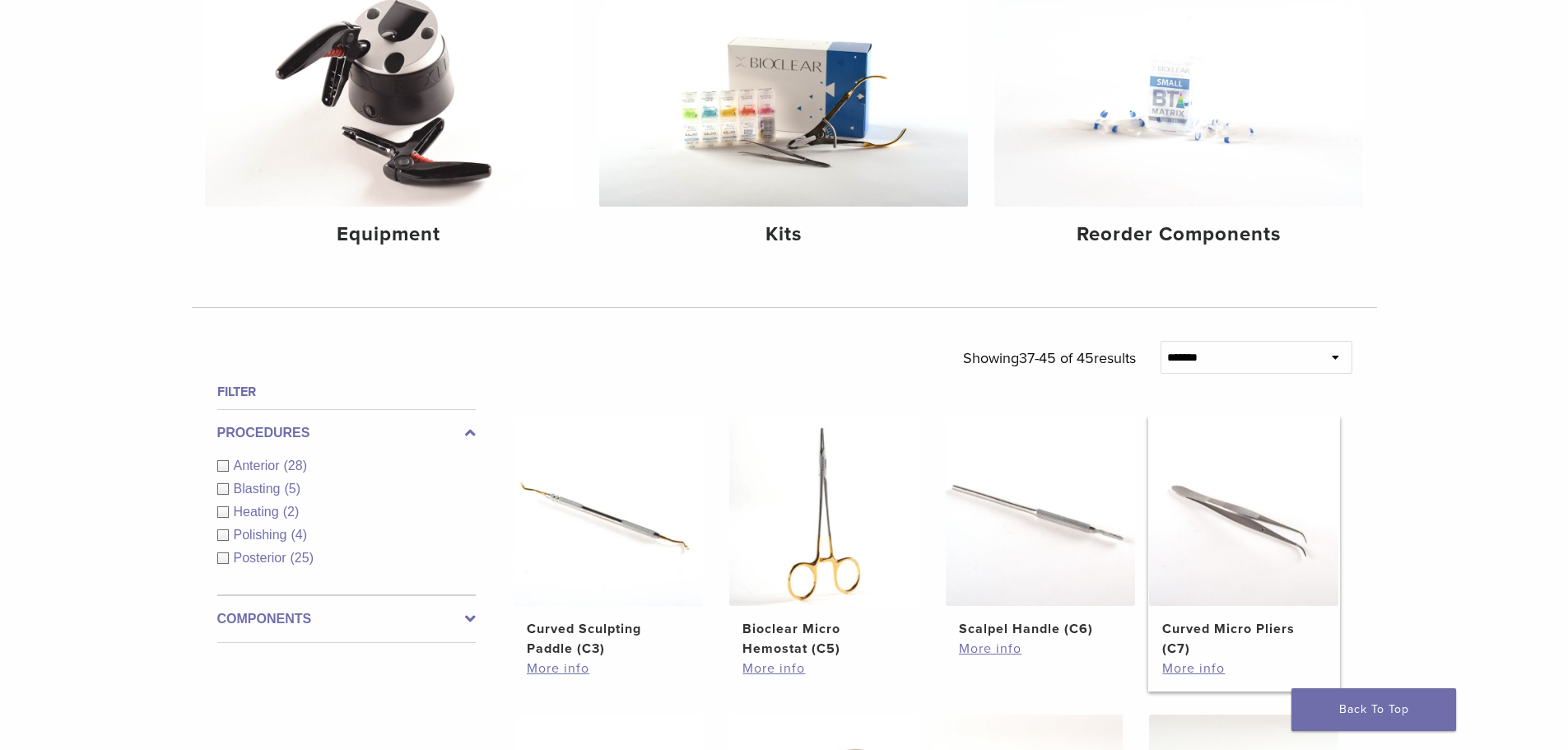
scroll to position [247, 0]
